Goal: Check status

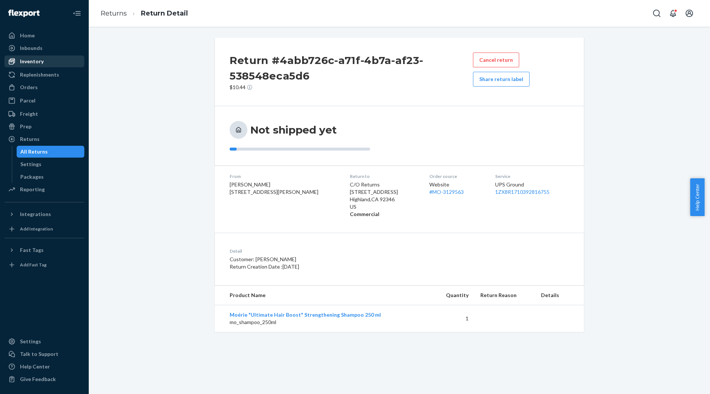
click at [44, 59] on div "Inventory" at bounding box center [44, 61] width 78 height 10
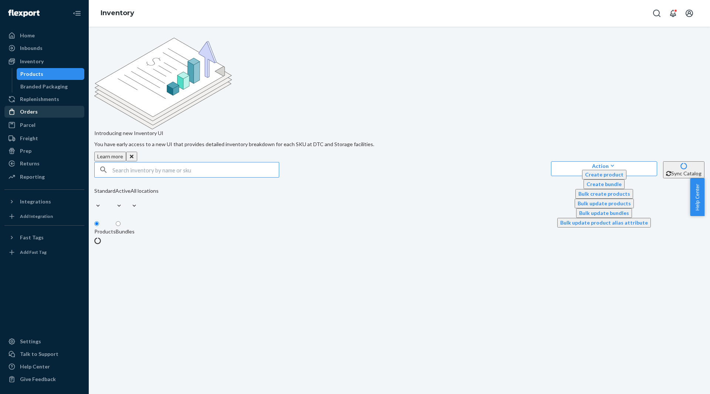
click at [43, 111] on div "Orders" at bounding box center [44, 112] width 78 height 10
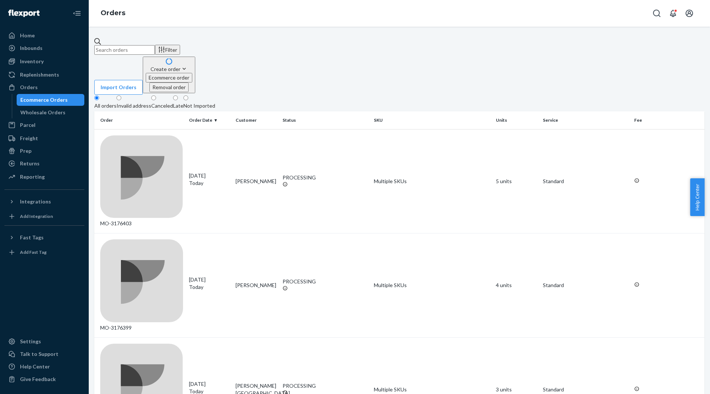
click at [155, 47] on input "text" at bounding box center [124, 50] width 61 height 10
click at [155, 46] on input "text" at bounding box center [124, 50] width 61 height 10
paste input "[EMAIL_ADDRESS][DOMAIN_NAME]"
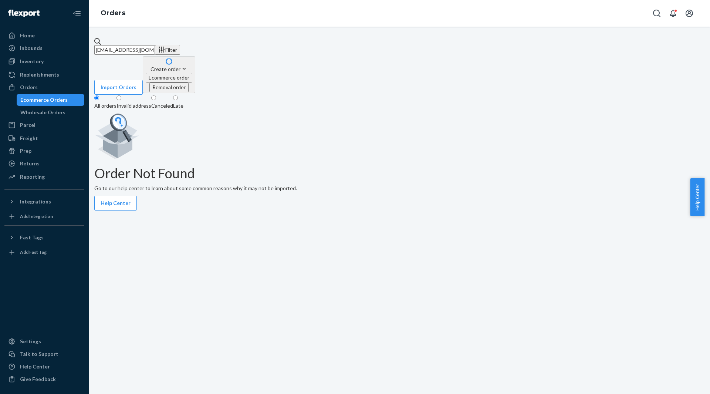
type input "[EMAIL_ADDRESS][DOMAIN_NAME]"
